Goal: Information Seeking & Learning: Learn about a topic

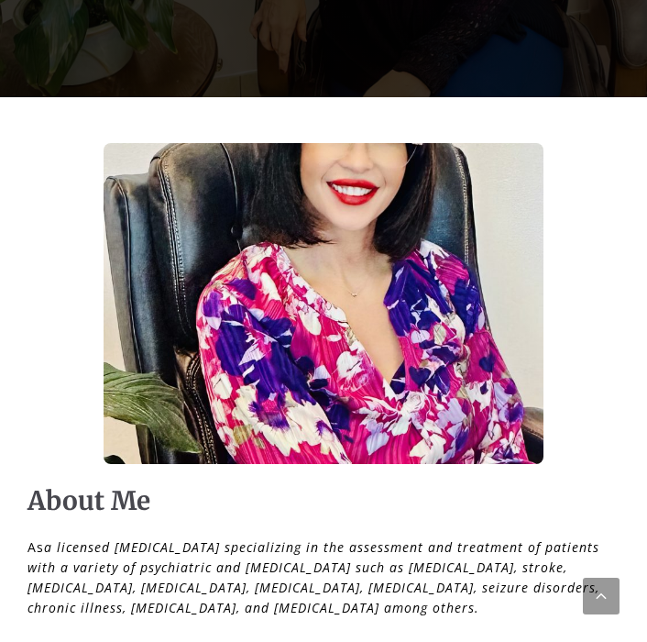
scroll to position [528, 0]
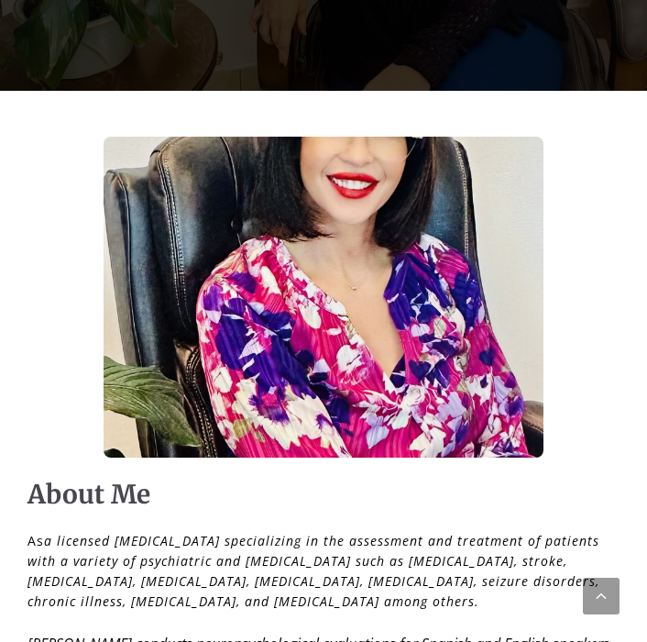
click at [411, 327] on img at bounding box center [324, 297] width 440 height 321
click at [372, 321] on img at bounding box center [324, 297] width 440 height 321
click at [353, 278] on img at bounding box center [324, 297] width 440 height 321
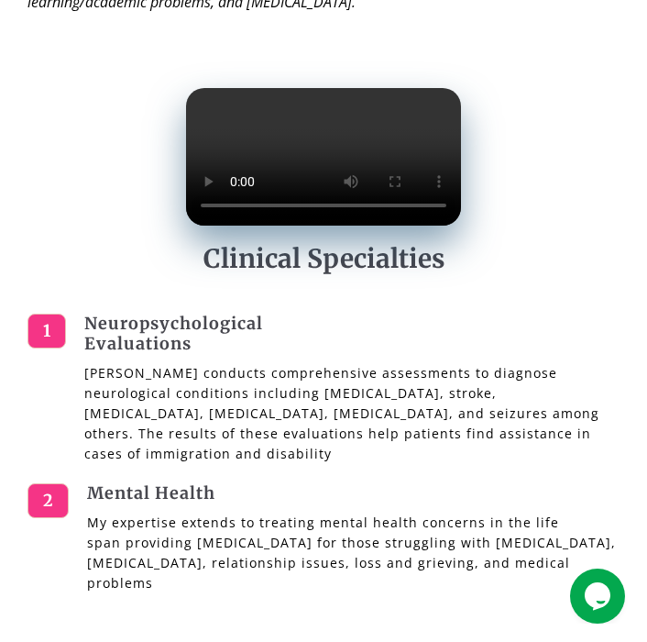
scroll to position [1251, 0]
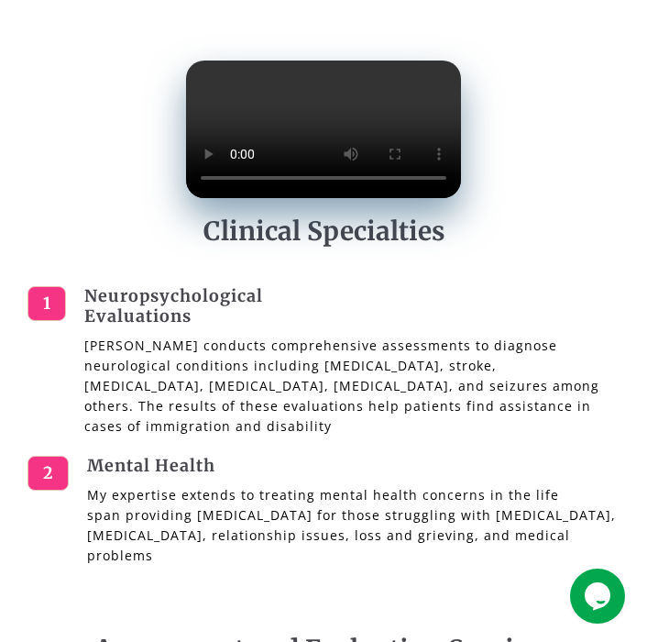
click at [274, 198] on video at bounding box center [323, 130] width 275 height 138
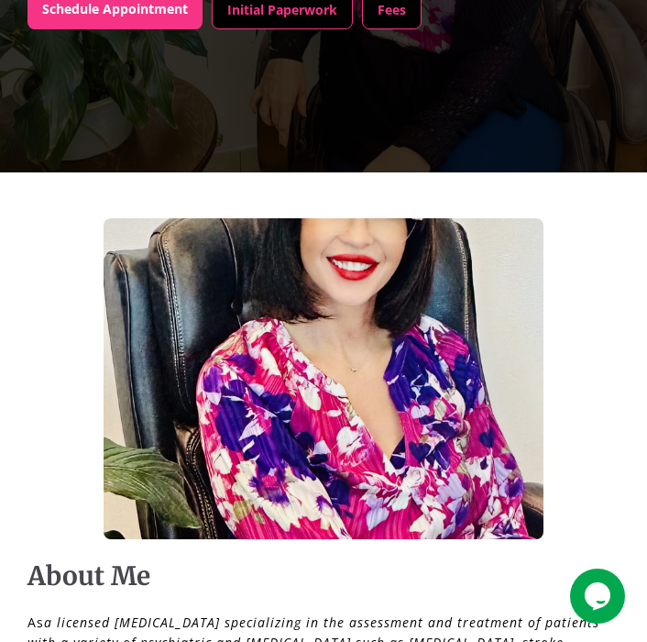
scroll to position [0, 0]
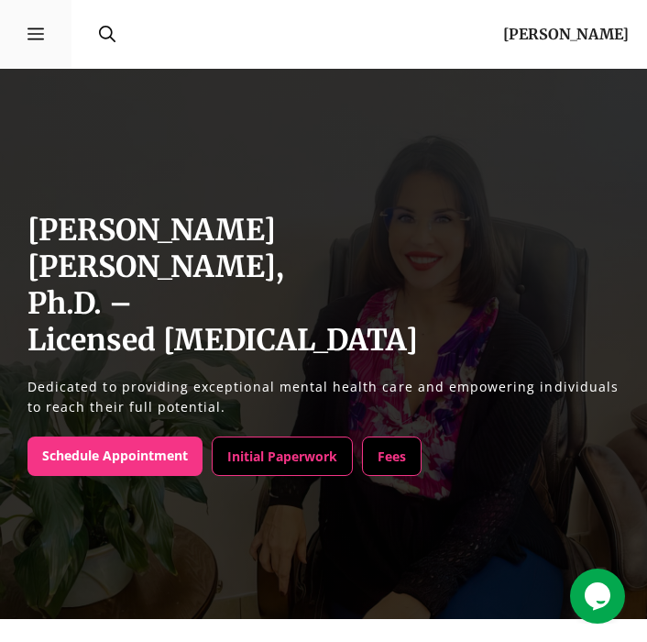
click at [29, 34] on icon "Mobile Toggle" at bounding box center [36, 34] width 17 height 12
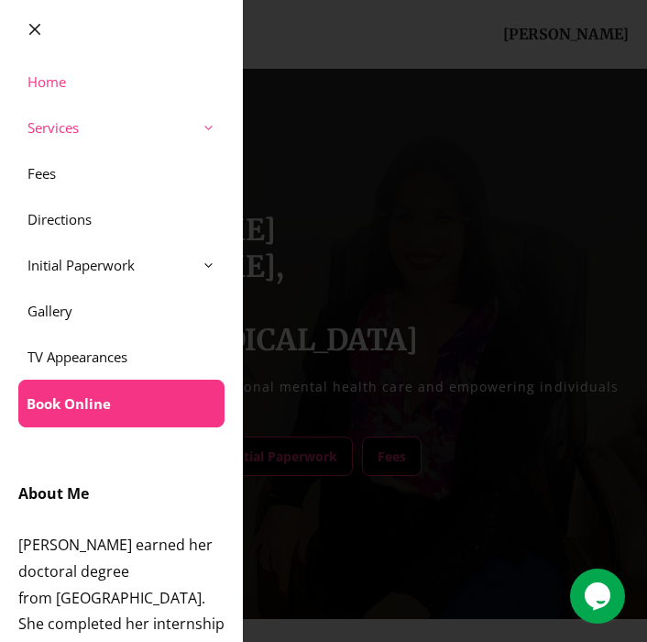
click at [70, 138] on link "Services" at bounding box center [121, 128] width 243 height 46
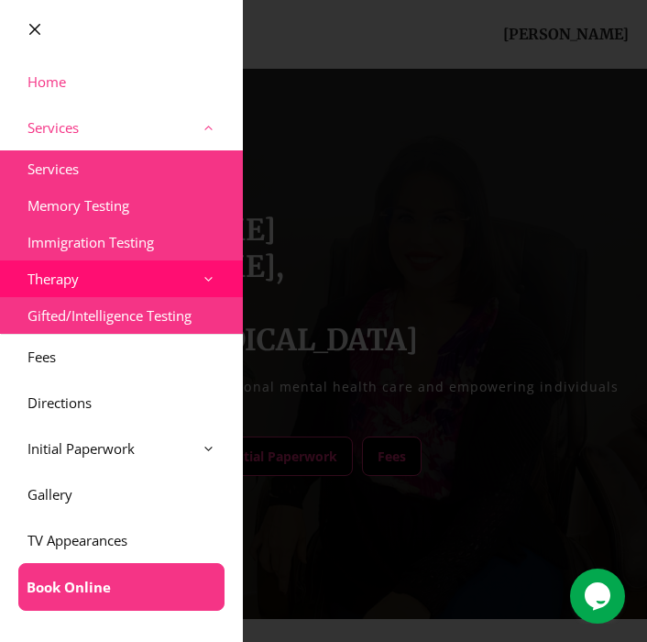
click at [216, 283] on span at bounding box center [218, 278] width 50 height 37
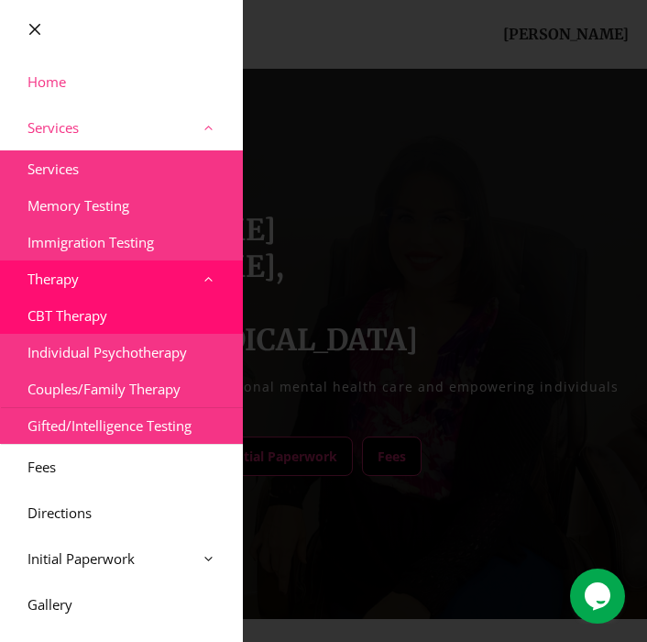
click at [174, 328] on link "CBT Therapy" at bounding box center [121, 315] width 243 height 37
